Goal: Complete application form

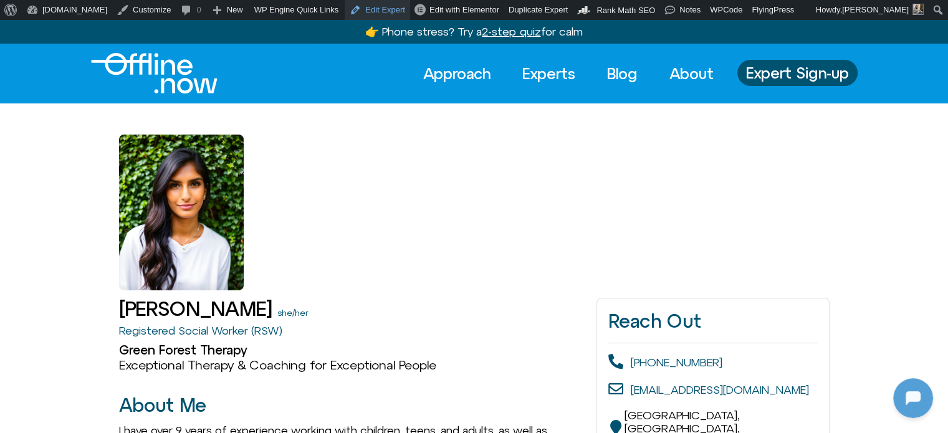
click at [355, 11] on link "Edit Expert" at bounding box center [377, 10] width 65 height 20
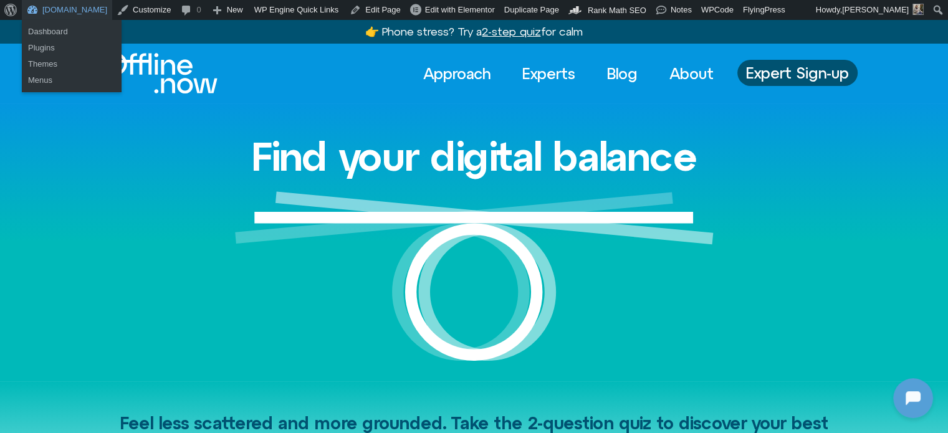
scroll to position [1104, 0]
click at [55, 32] on link "Dashboard" at bounding box center [72, 32] width 100 height 16
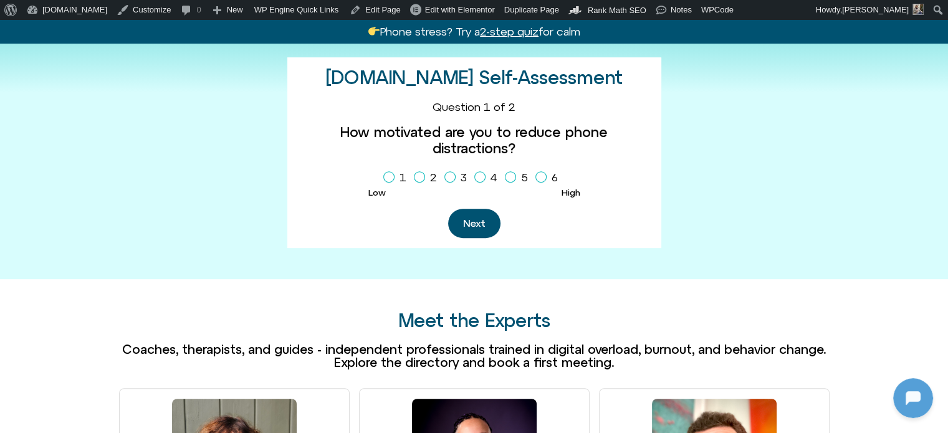
scroll to position [499, 0]
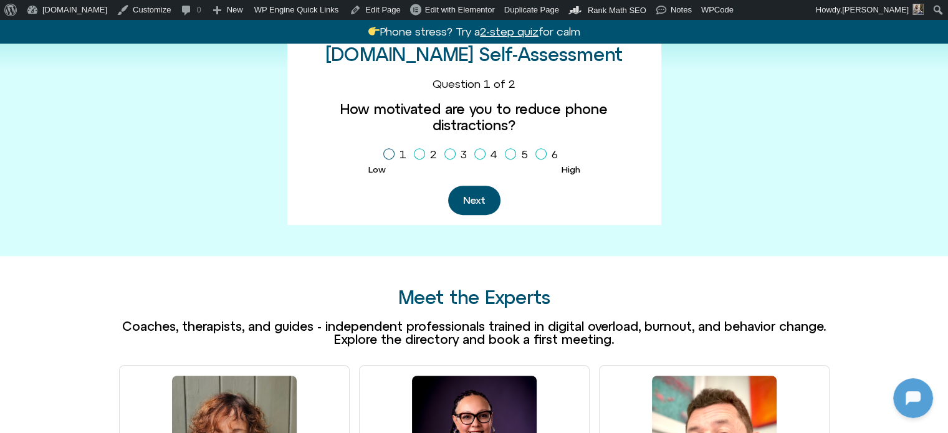
click at [386, 151] on icon "Homepage Sign Up" at bounding box center [388, 154] width 7 height 6
click at [486, 186] on button "Next" at bounding box center [474, 200] width 52 height 29
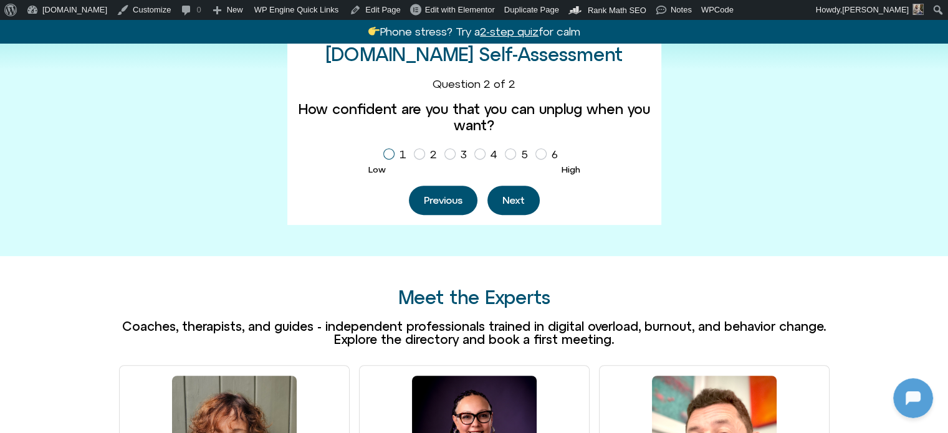
drag, startPoint x: 389, startPoint y: 148, endPoint x: 431, endPoint y: 169, distance: 47.4
click at [388, 148] on label "1" at bounding box center [397, 154] width 28 height 21
click at [526, 198] on button "Next" at bounding box center [513, 200] width 52 height 29
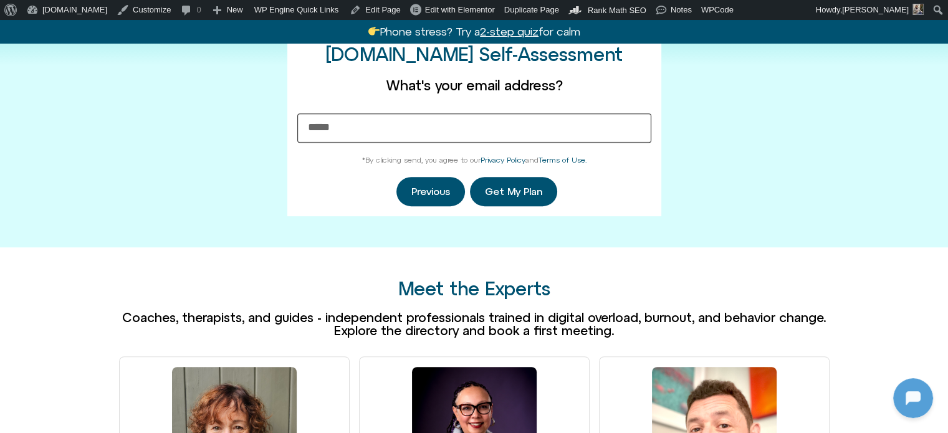
click at [382, 128] on input "What's your email address?" at bounding box center [474, 127] width 354 height 29
type input "**********"
click at [505, 188] on span "Get My Plan" at bounding box center [513, 191] width 57 height 11
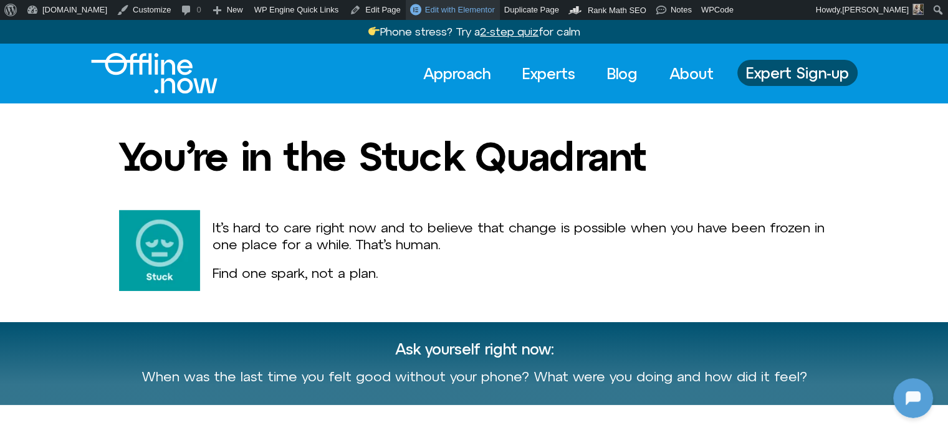
scroll to position [1206, 0]
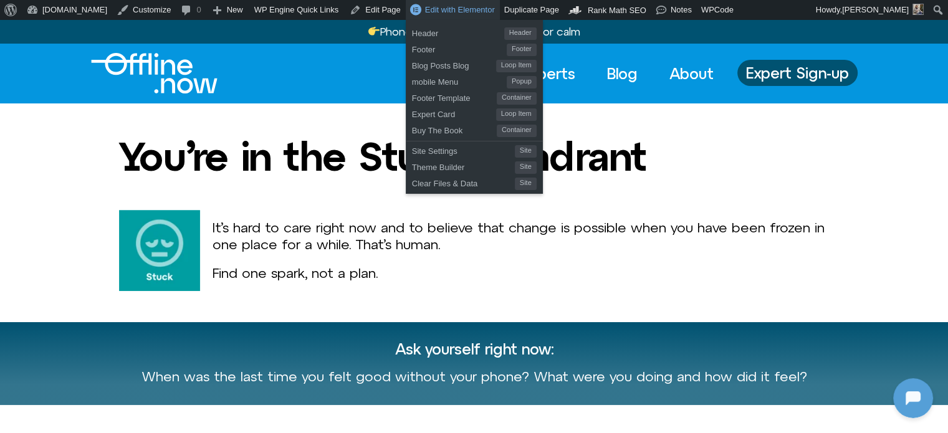
click at [145, 77] on img "Logo" at bounding box center [154, 73] width 127 height 41
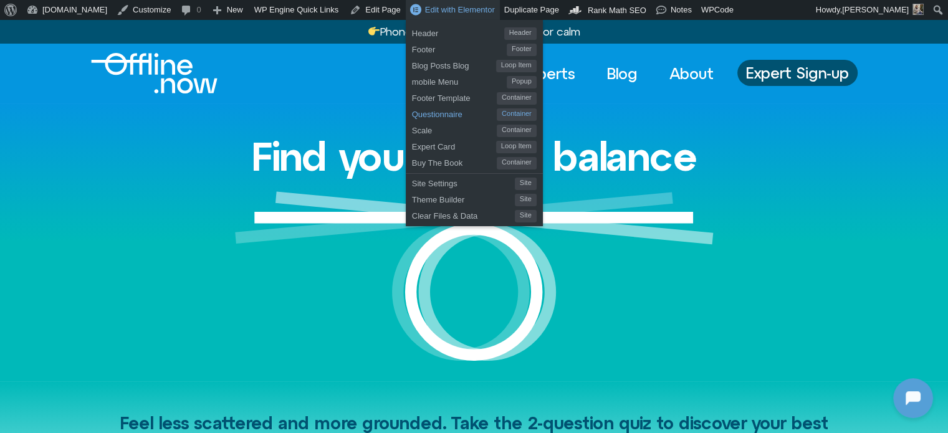
scroll to position [1206, 0]
click at [412, 110] on span "Questionnaire" at bounding box center [454, 113] width 85 height 16
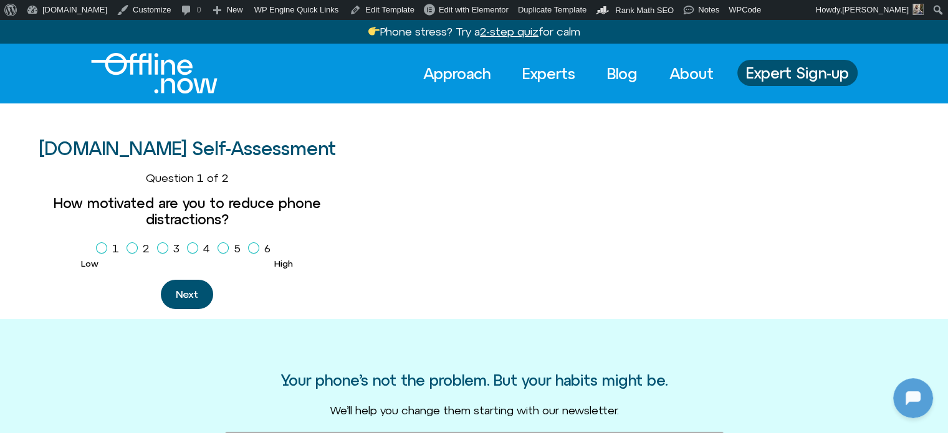
click at [165, 64] on img "Logo" at bounding box center [154, 73] width 127 height 41
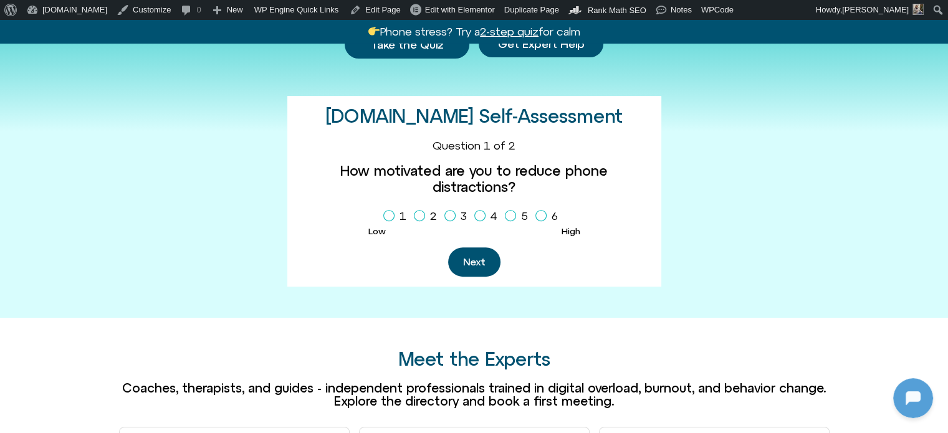
scroll to position [436, 0]
click at [386, 216] on span "Homepage Sign Up" at bounding box center [388, 216] width 11 height 11
click at [484, 271] on button "Next" at bounding box center [474, 262] width 52 height 29
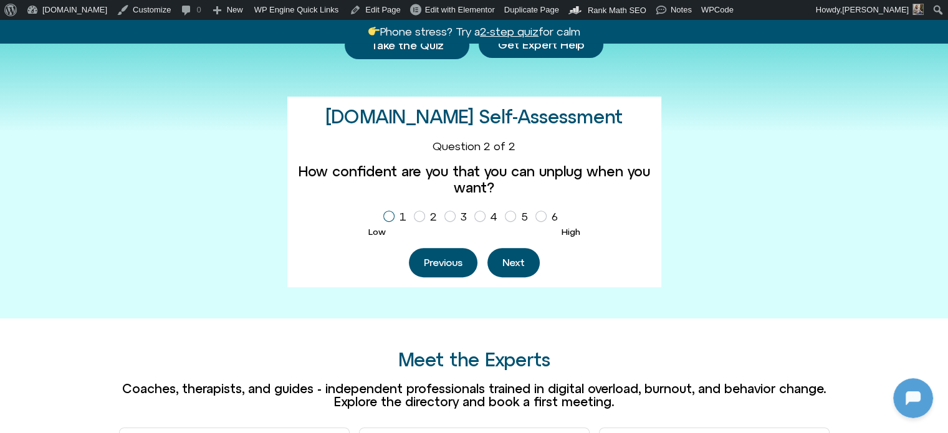
click at [385, 219] on icon "Homepage Sign Up" at bounding box center [388, 216] width 7 height 6
click at [519, 277] on button "Next" at bounding box center [513, 262] width 52 height 29
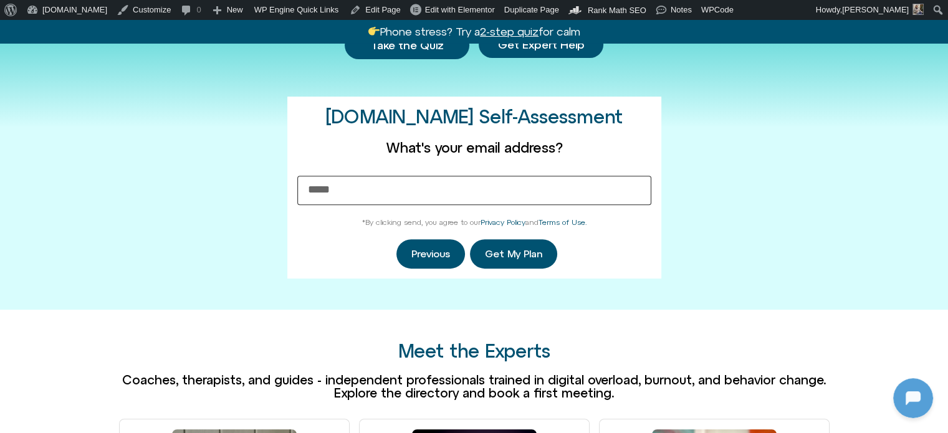
click at [352, 205] on input "What's your email address?" at bounding box center [474, 190] width 354 height 29
type input "**********"
click at [524, 260] on span "Get My Plan" at bounding box center [513, 254] width 57 height 11
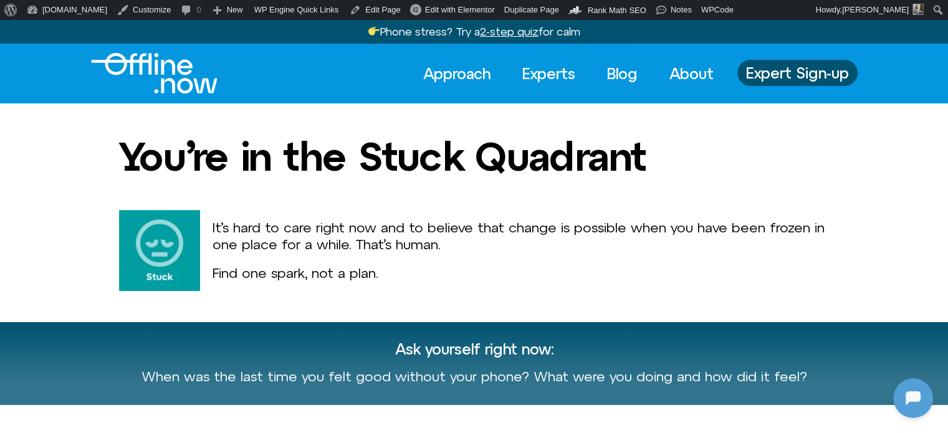
scroll to position [1419, 0]
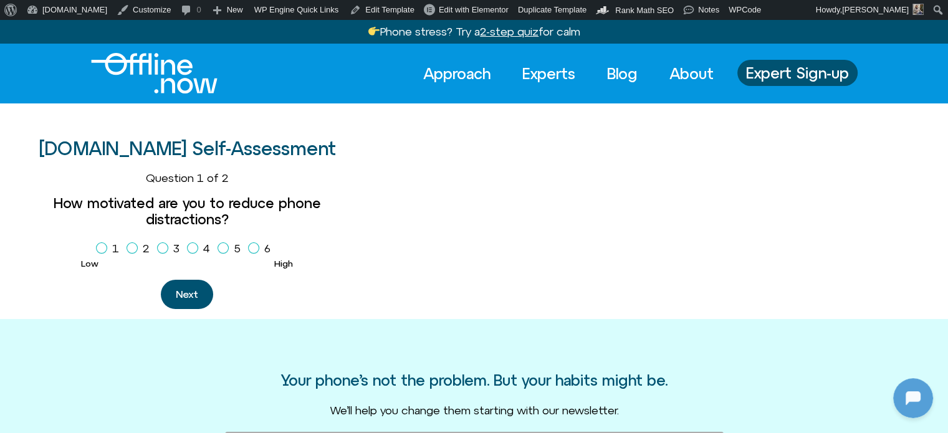
scroll to position [1419, 0]
click at [178, 75] on img "Logo" at bounding box center [154, 73] width 127 height 41
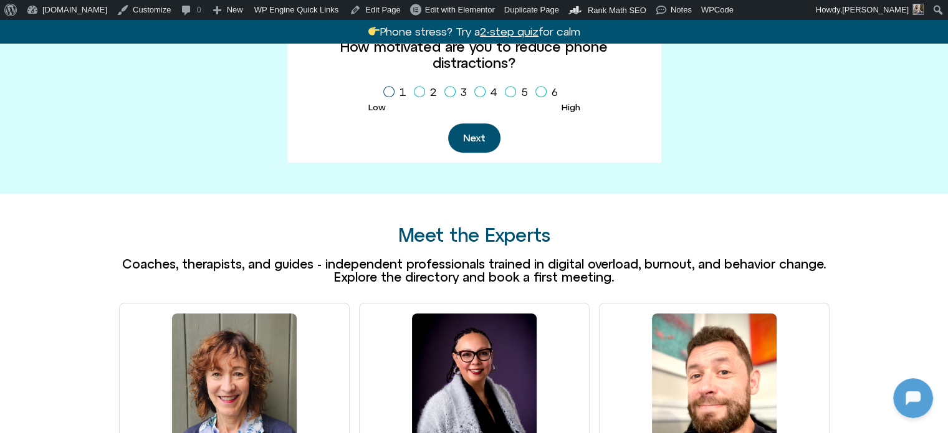
scroll to position [1419, 0]
drag, startPoint x: 383, startPoint y: 97, endPoint x: 390, endPoint y: 108, distance: 13.1
click at [385, 95] on icon "Homepage Sign Up" at bounding box center [388, 92] width 7 height 6
click at [491, 153] on button "Next" at bounding box center [474, 137] width 52 height 29
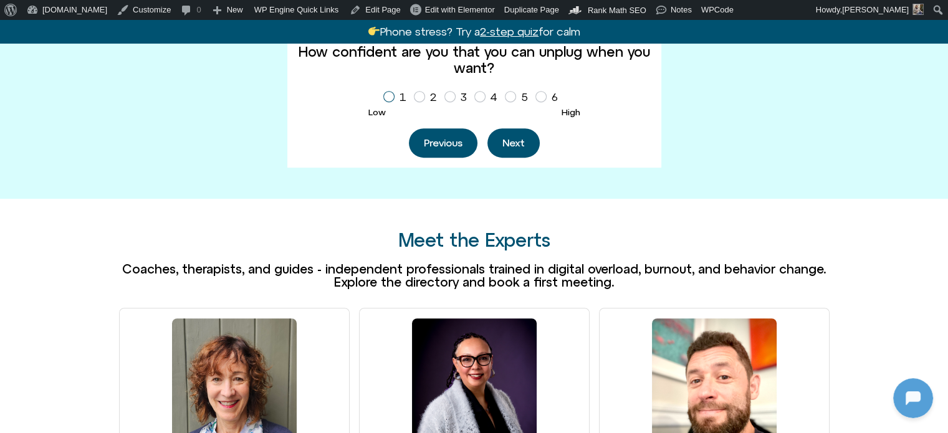
click at [385, 100] on icon "Homepage Sign Up" at bounding box center [388, 96] width 7 height 6
click at [503, 158] on button "Next" at bounding box center [513, 142] width 52 height 29
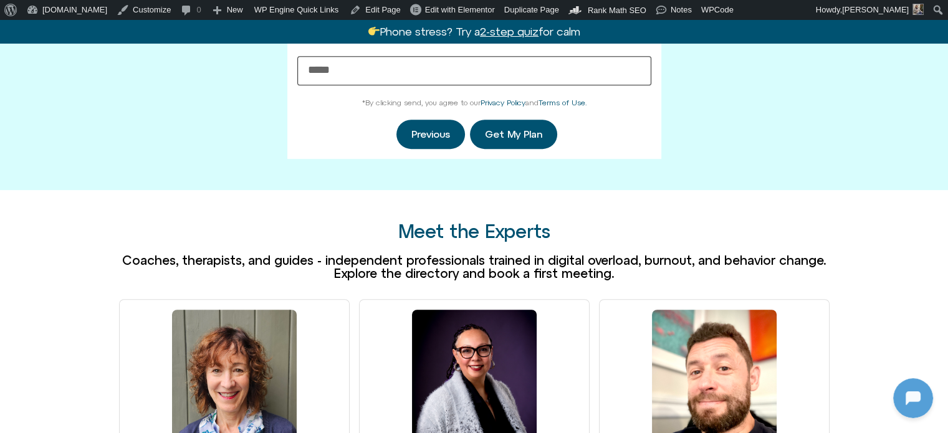
click at [391, 85] on input "What's your email address?" at bounding box center [474, 70] width 354 height 29
type input "*"
type input "**********"
click at [519, 140] on span "Get My Plan" at bounding box center [513, 134] width 57 height 11
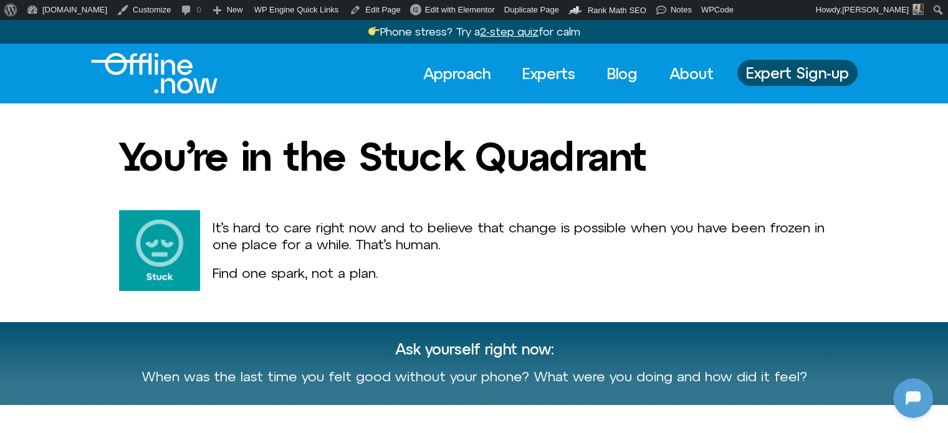
scroll to position [1470, 0]
click at [187, 71] on img "Logo" at bounding box center [154, 73] width 127 height 41
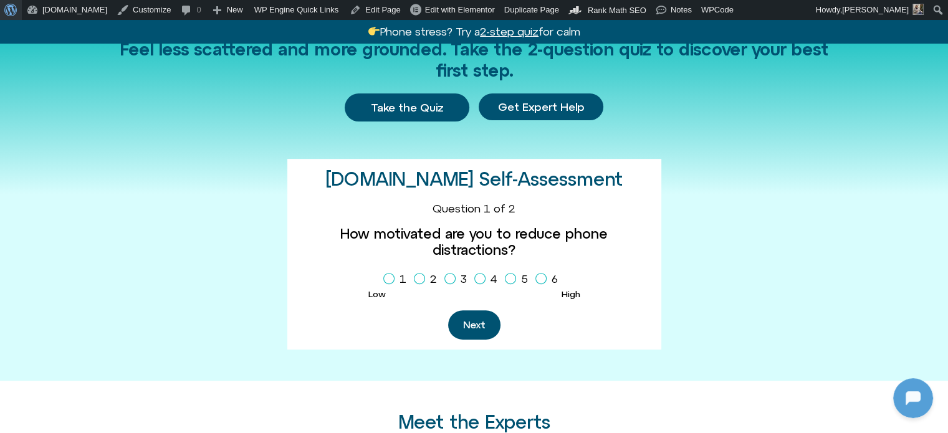
scroll to position [1470, 0]
click at [446, 281] on icon "Homepage Sign Up" at bounding box center [449, 279] width 7 height 6
click at [476, 332] on button "Next" at bounding box center [474, 324] width 52 height 29
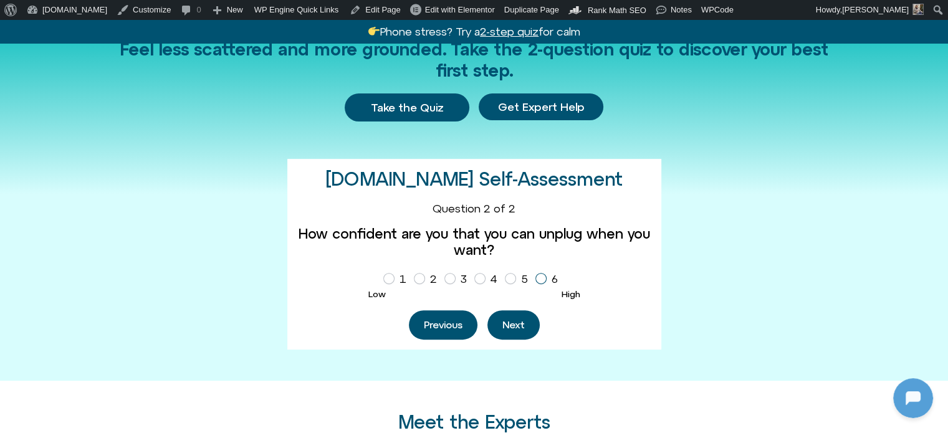
click at [541, 282] on icon "Homepage Sign Up" at bounding box center [540, 279] width 7 height 6
click at [526, 340] on button "Next" at bounding box center [513, 324] width 52 height 29
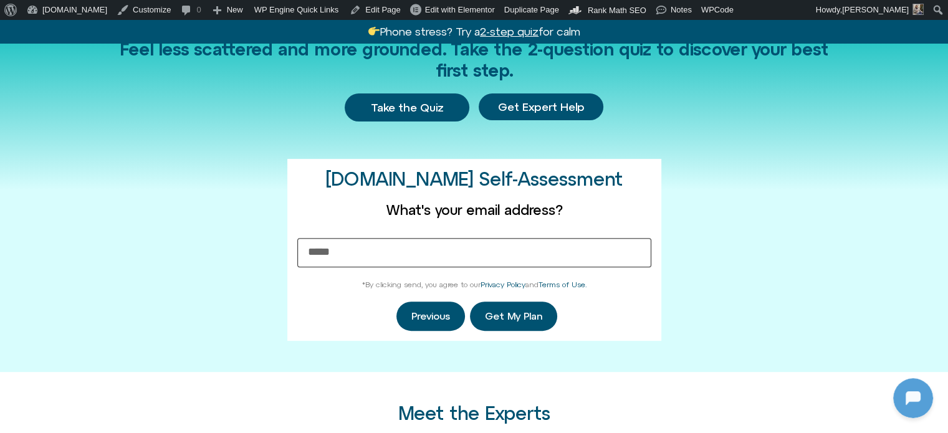
click at [392, 266] on input "What's your email address?" at bounding box center [474, 252] width 354 height 29
type input "**********"
click at [511, 322] on span "Get My Plan" at bounding box center [513, 316] width 57 height 11
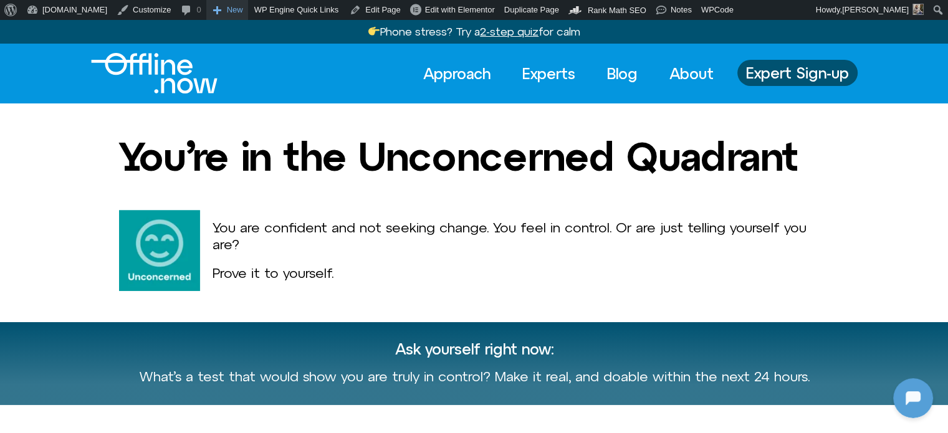
scroll to position [1521, 0]
click at [132, 68] on img "Logo" at bounding box center [154, 73] width 127 height 41
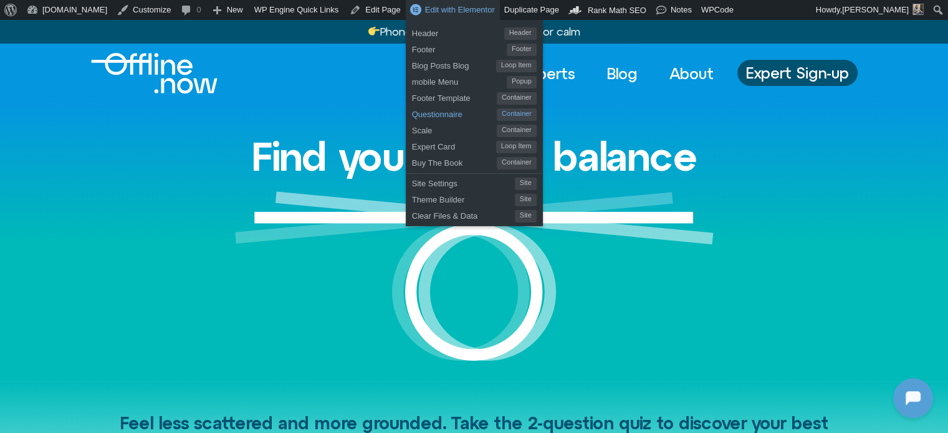
click at [412, 111] on span "Questionnaire" at bounding box center [454, 113] width 85 height 16
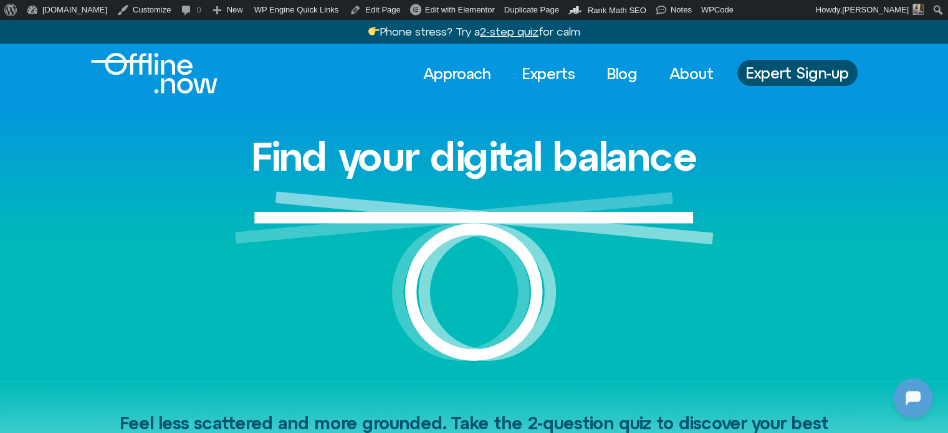
scroll to position [1588, 0]
